Goal: Use online tool/utility: Utilize a website feature to perform a specific function

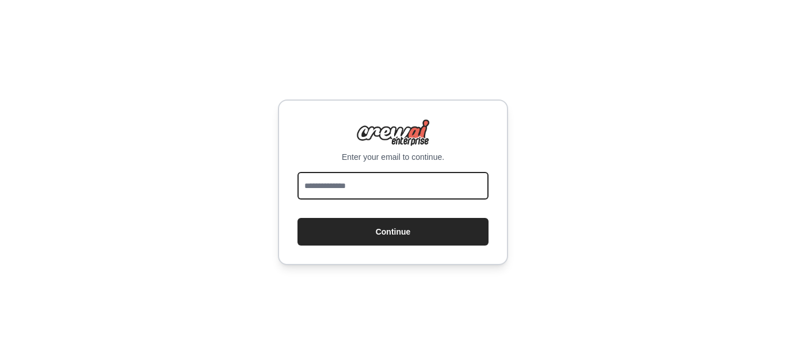
click at [376, 187] on input "email" at bounding box center [392, 186] width 191 height 28
type input "**********"
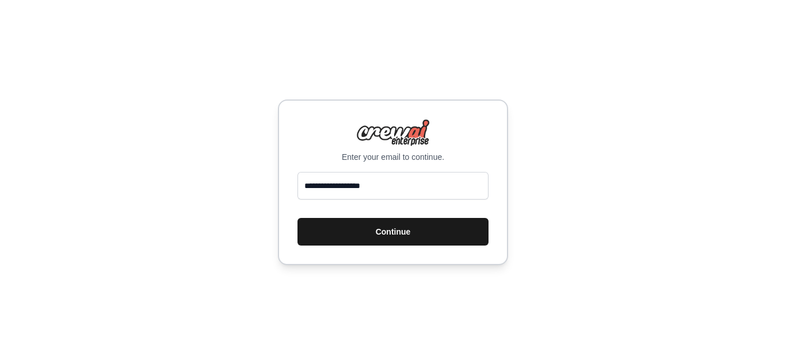
click at [385, 240] on button "Continue" at bounding box center [392, 232] width 191 height 28
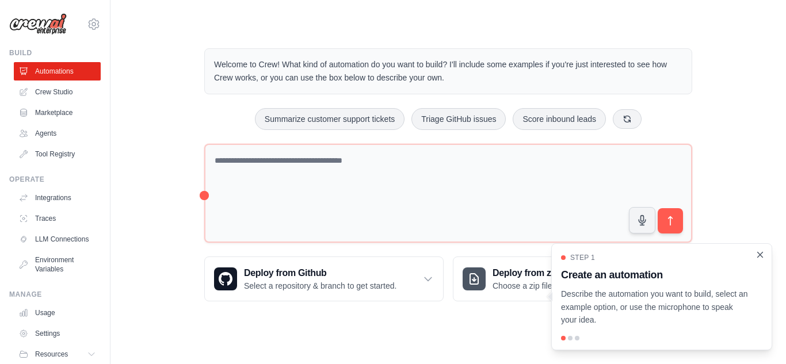
click at [757, 250] on icon "Close walkthrough" at bounding box center [760, 255] width 10 height 10
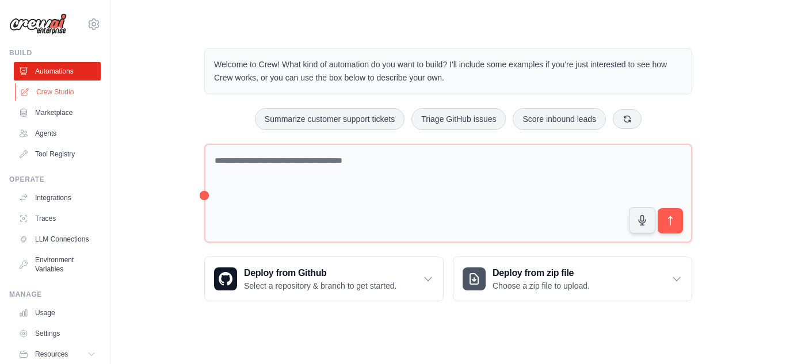
click at [63, 95] on link "Crew Studio" at bounding box center [58, 92] width 87 height 18
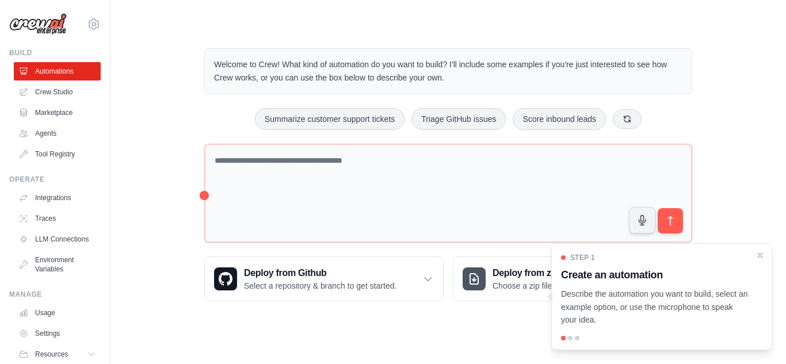
click at [63, 95] on link "Crew Studio" at bounding box center [57, 92] width 87 height 18
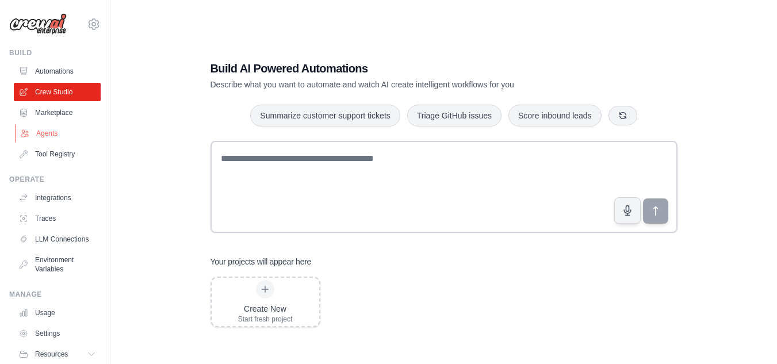
click at [57, 139] on link "Agents" at bounding box center [58, 133] width 87 height 18
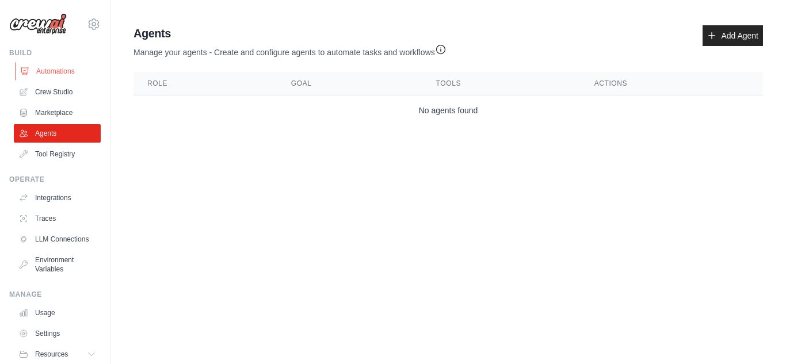
click at [51, 78] on link "Automations" at bounding box center [58, 71] width 87 height 18
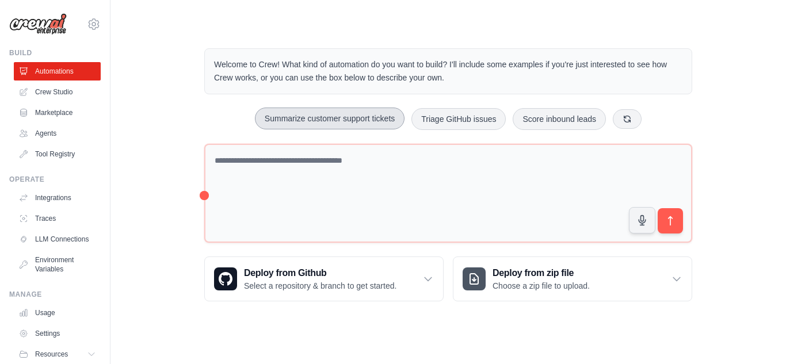
click at [360, 117] on button "Summarize customer support tickets" at bounding box center [330, 119] width 150 height 22
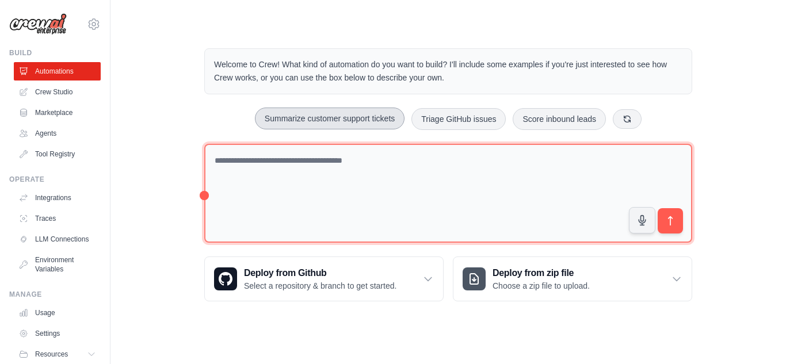
type textarea "**********"
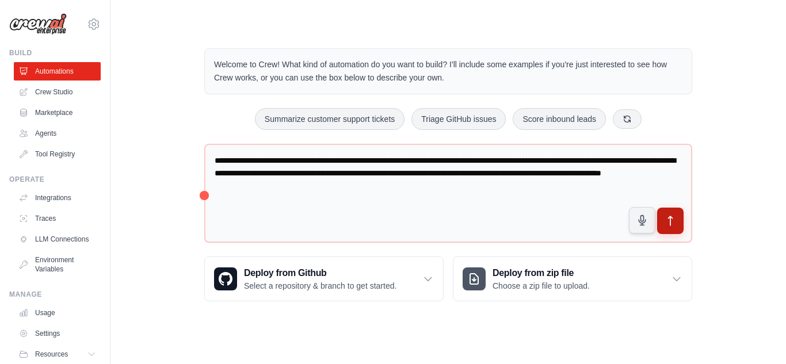
click at [663, 227] on button "submit" at bounding box center [670, 221] width 26 height 26
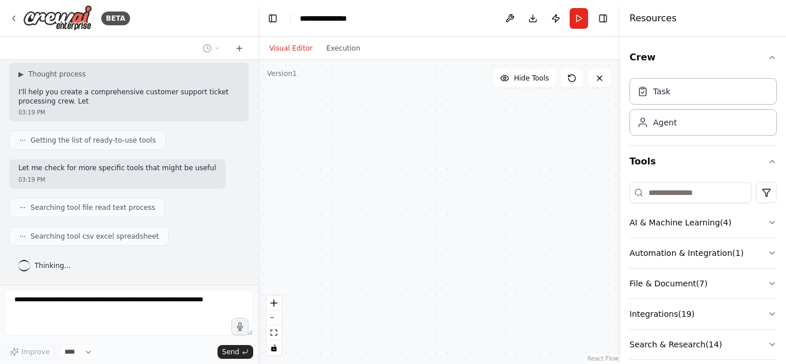
scroll to position [89, 0]
